Goal: Information Seeking & Learning: Learn about a topic

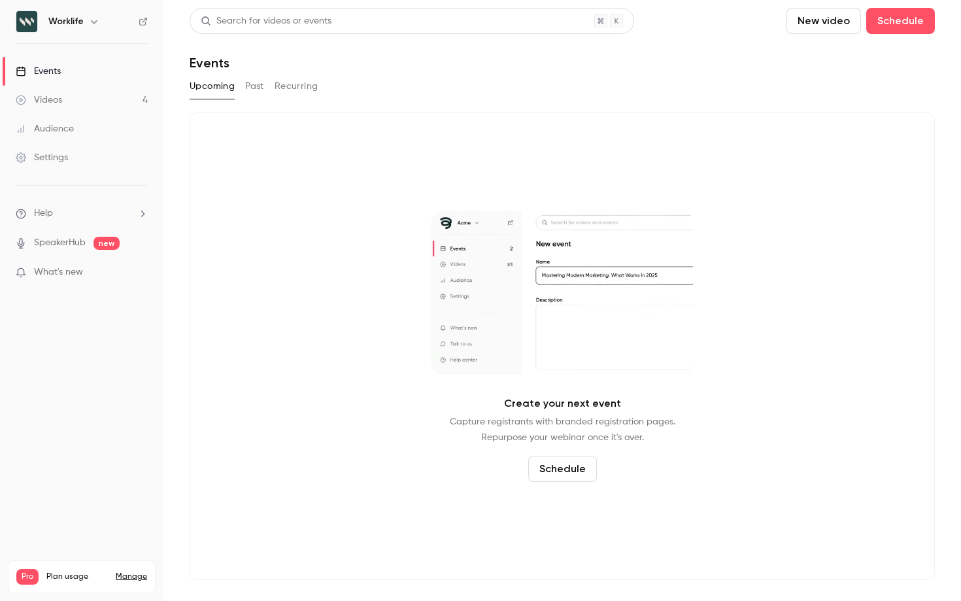
click at [296, 84] on button "Recurring" at bounding box center [297, 86] width 44 height 21
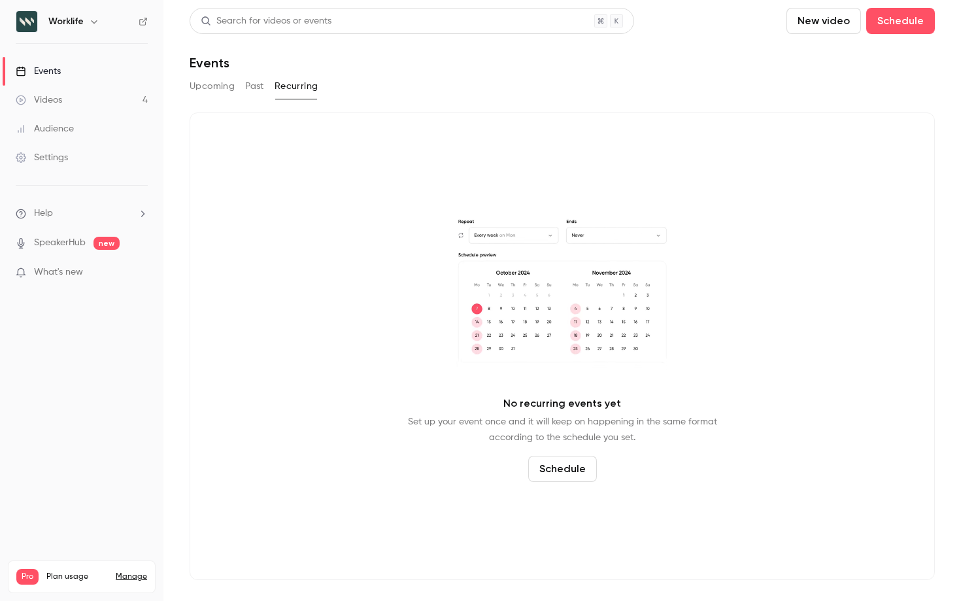
click at [261, 82] on button "Past" at bounding box center [254, 86] width 19 height 21
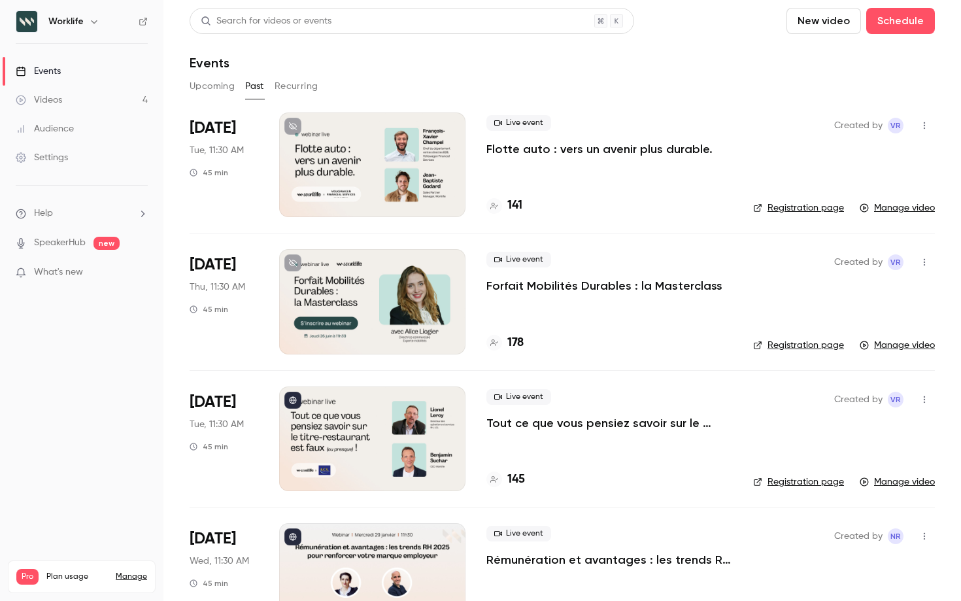
scroll to position [32, 0]
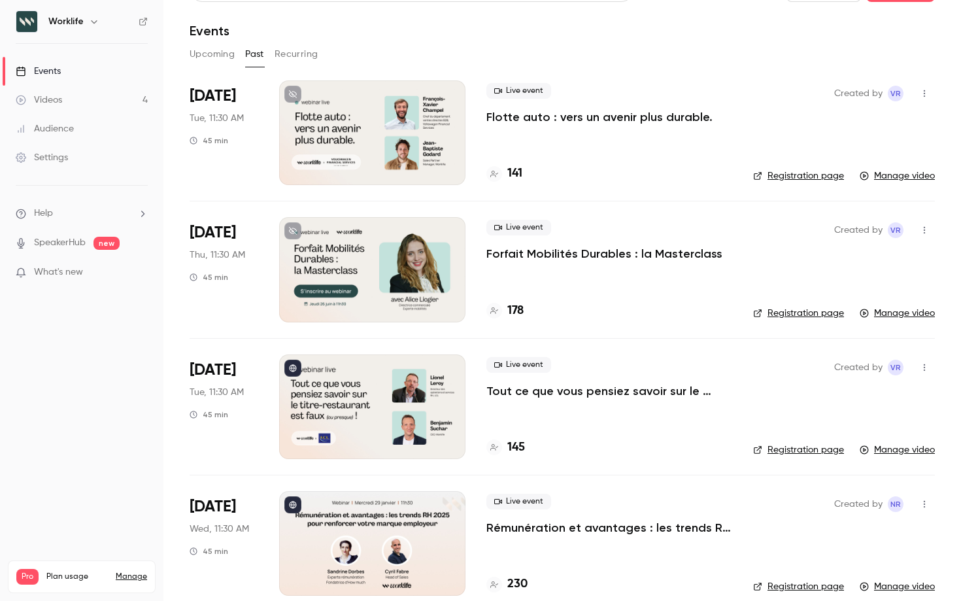
click at [551, 388] on p "Tout ce que vous pensiez savoir sur le titre-restaurant est faux (ou presque) !" at bounding box center [609, 391] width 246 height 16
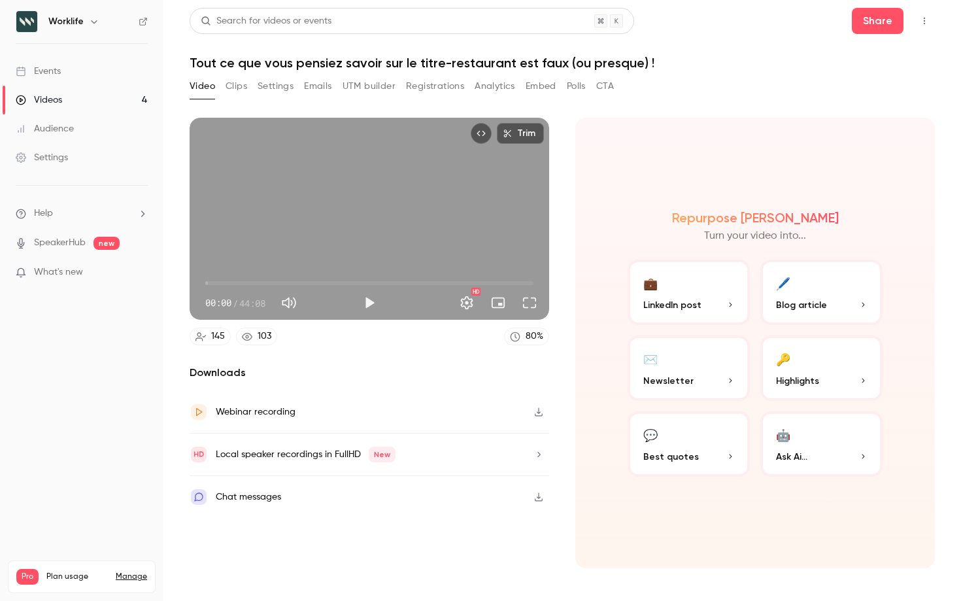
click at [439, 86] on button "Registrations" at bounding box center [435, 86] width 58 height 21
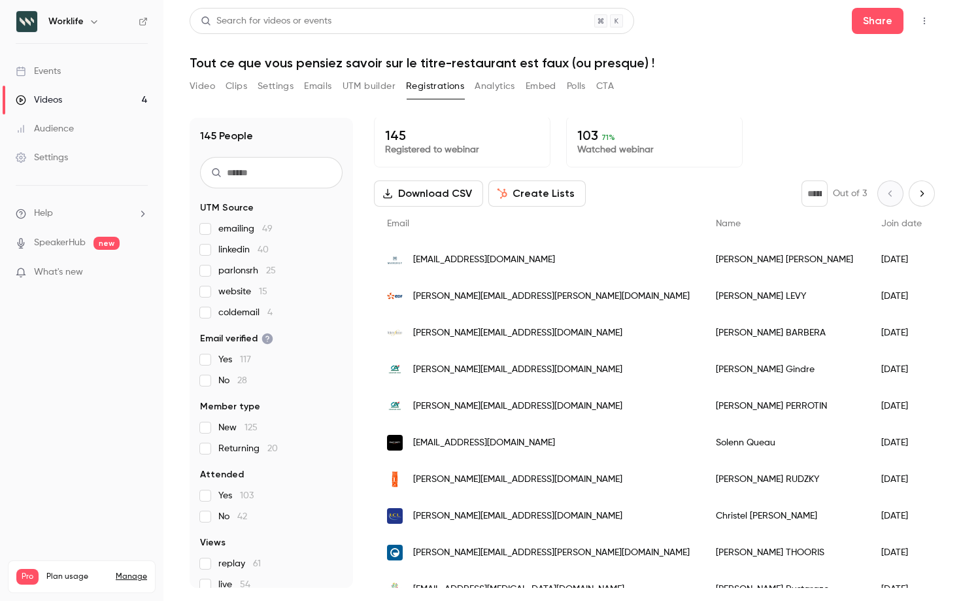
scroll to position [1, 0]
